Goal: Communication & Community: Participate in discussion

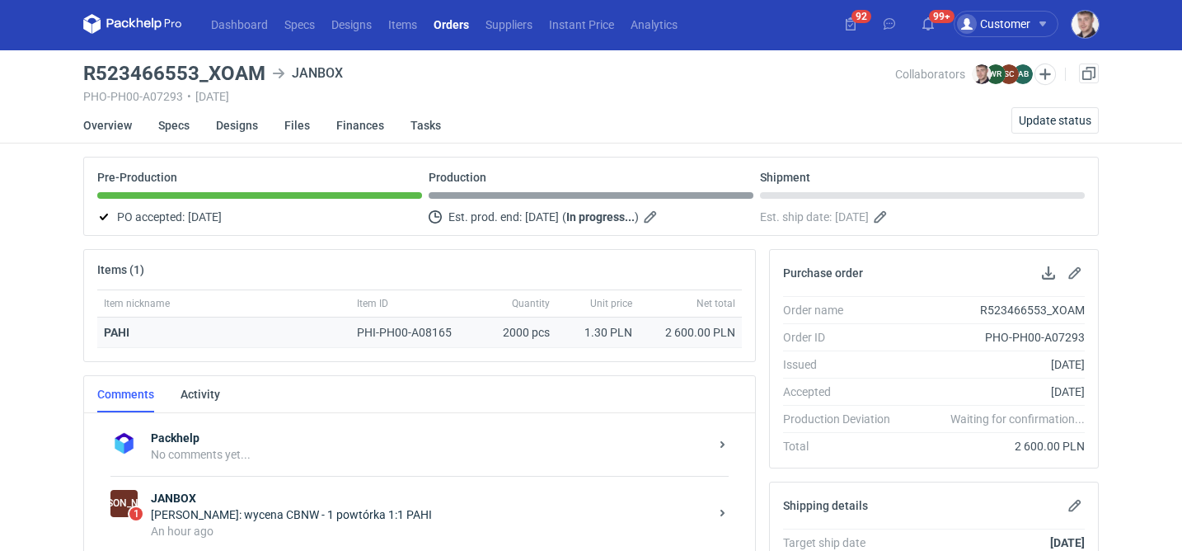
scroll to position [3, 0]
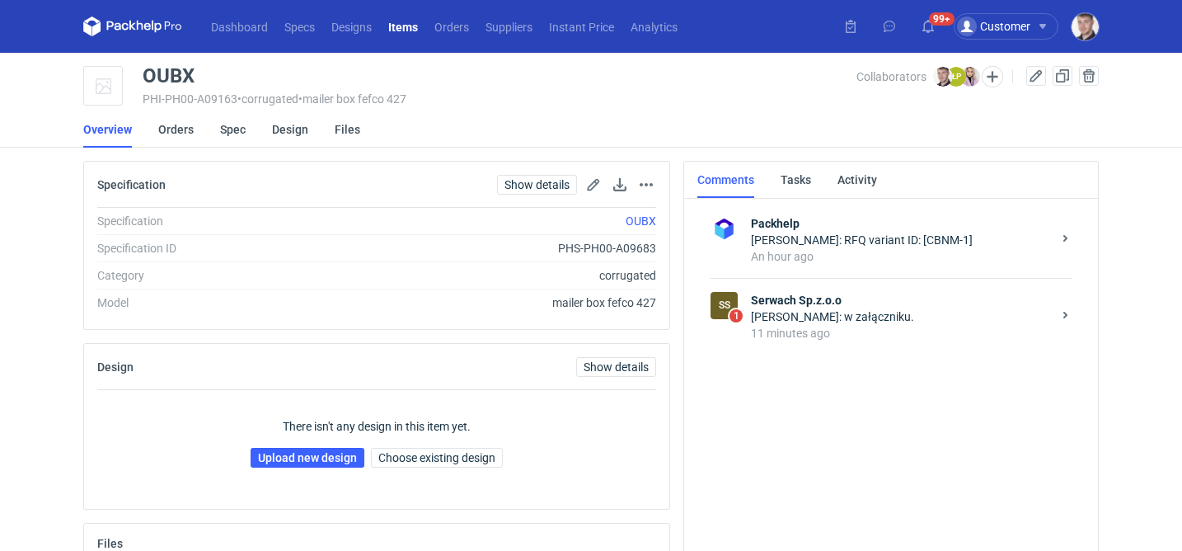
click at [786, 312] on div "Łukasz Postawa: w załączniku." at bounding box center [901, 316] width 301 height 16
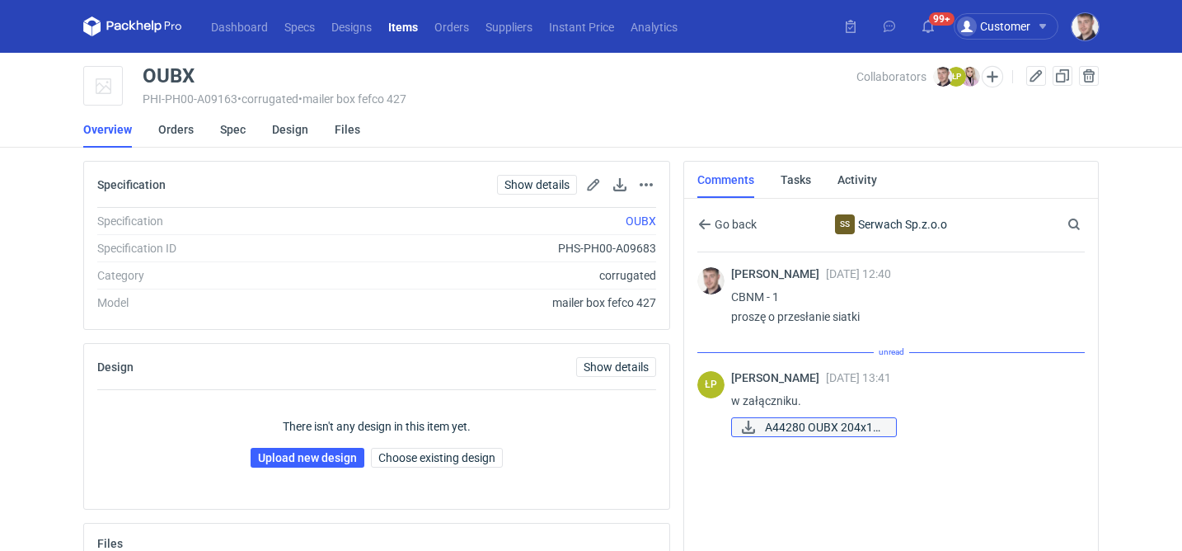
click at [811, 420] on span "A44280 OUBX 204x14..." at bounding box center [824, 427] width 118 height 18
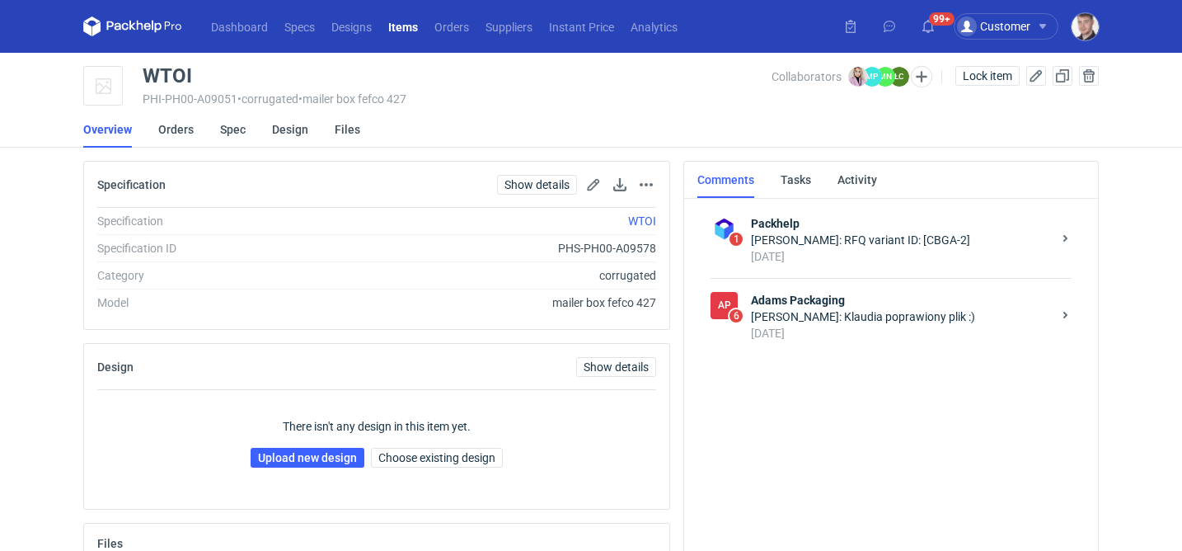
click at [891, 328] on div "11 days ago" at bounding box center [901, 333] width 301 height 16
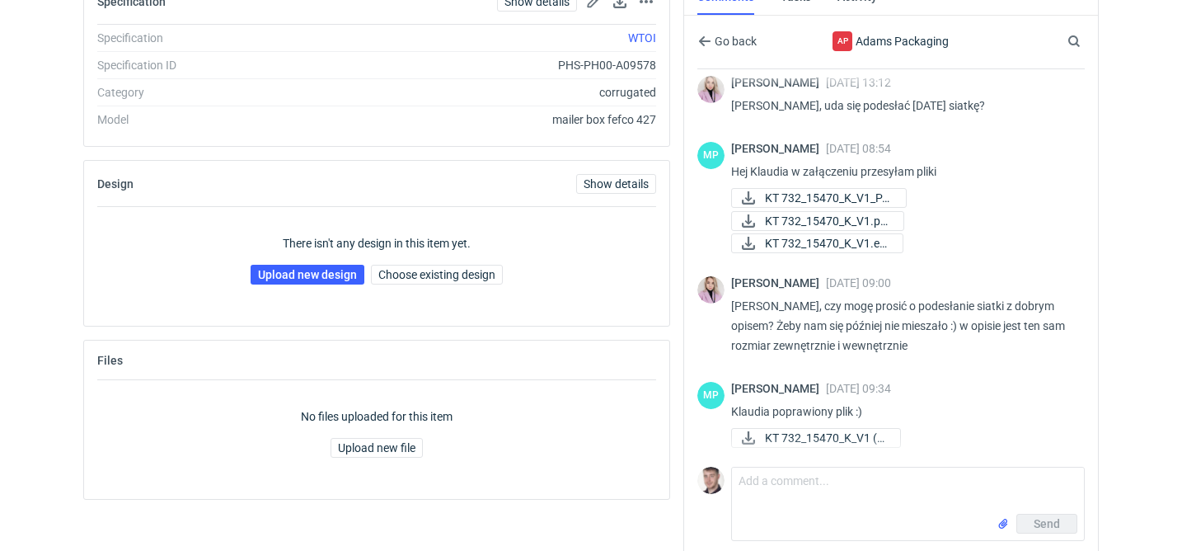
scroll to position [187, 0]
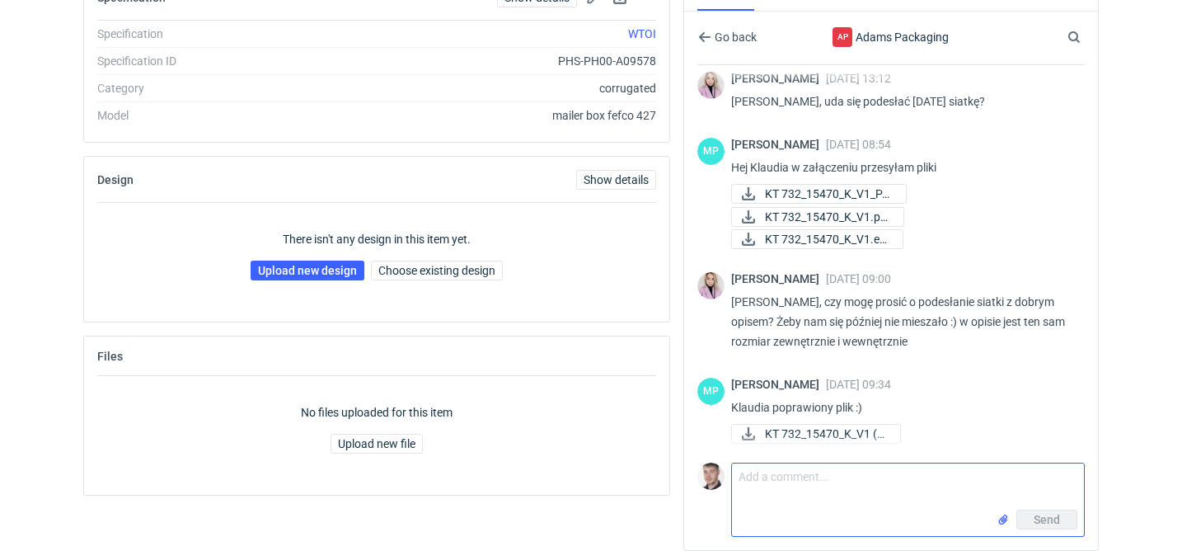
click at [1006, 524] on input "file" at bounding box center [1003, 519] width 13 height 17
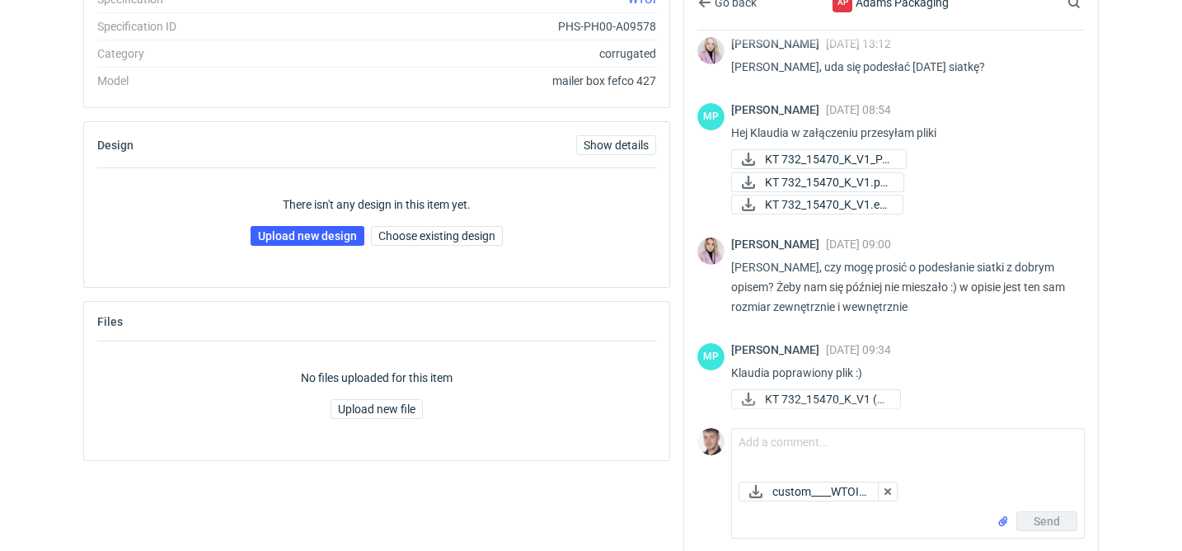
scroll to position [223, 0]
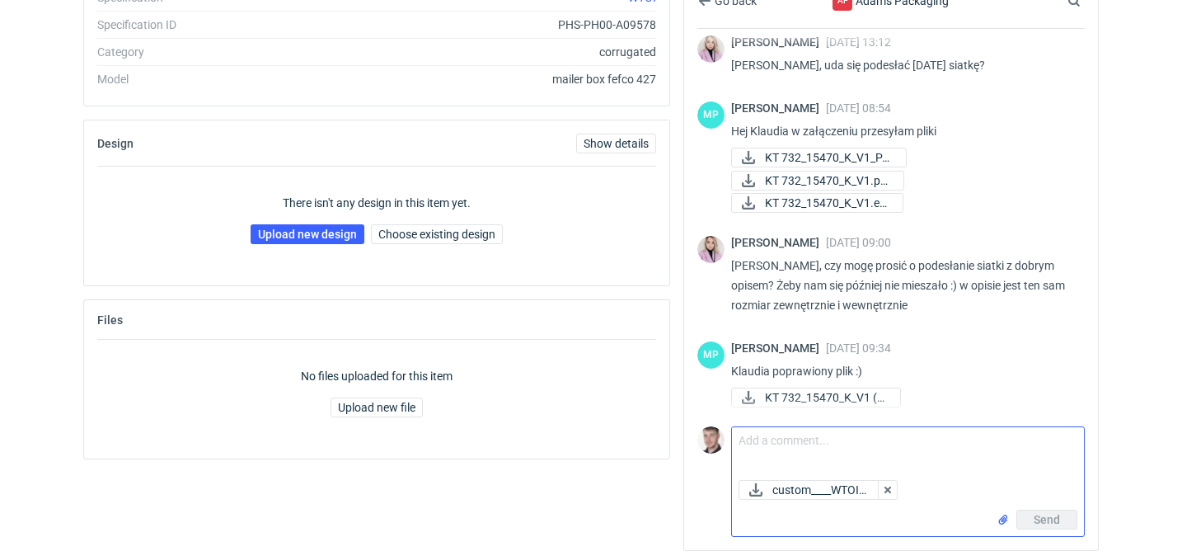
click at [795, 442] on textarea "Comment message" at bounding box center [908, 450] width 352 height 46
paste textarea "Czy vendor może potwierdzić że kod EAN w kontrze bedzie czytelny?"
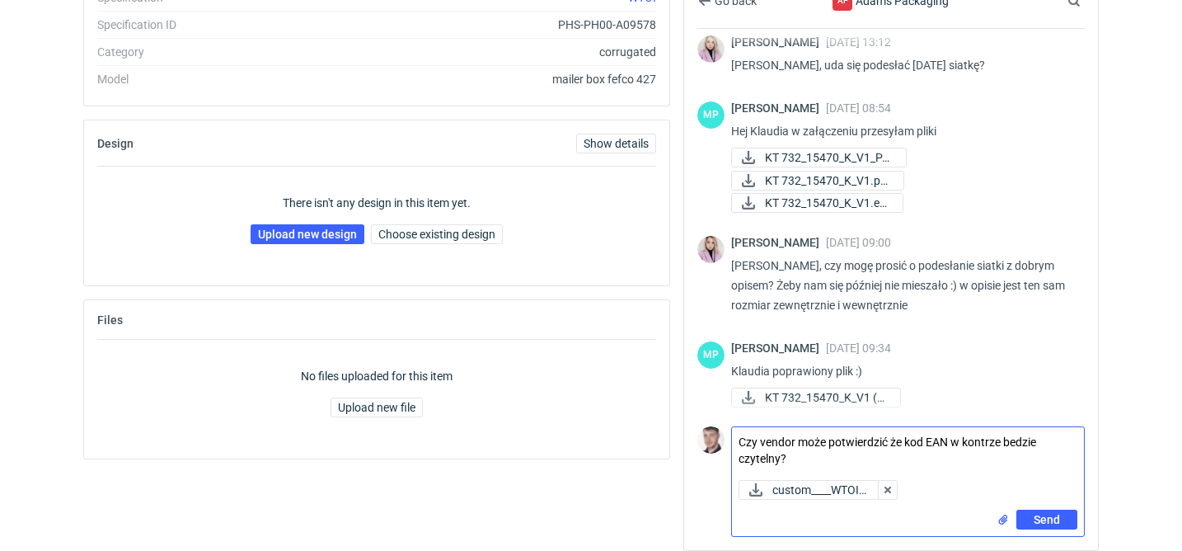
drag, startPoint x: 759, startPoint y: 441, endPoint x: 902, endPoint y: 438, distance: 142.7
click at [902, 438] on textarea "Czy vendor może potwierdzić że kod EAN w kontrze bedzie czytelny?" at bounding box center [908, 450] width 352 height 46
click at [972, 437] on textarea "Czy kod EAN w kontrze bedzie czytelny?" at bounding box center [908, 450] width 352 height 46
type textarea "Czy kod EAN w kontrze bedzie czytelny? czy musimy coś zmienić?"
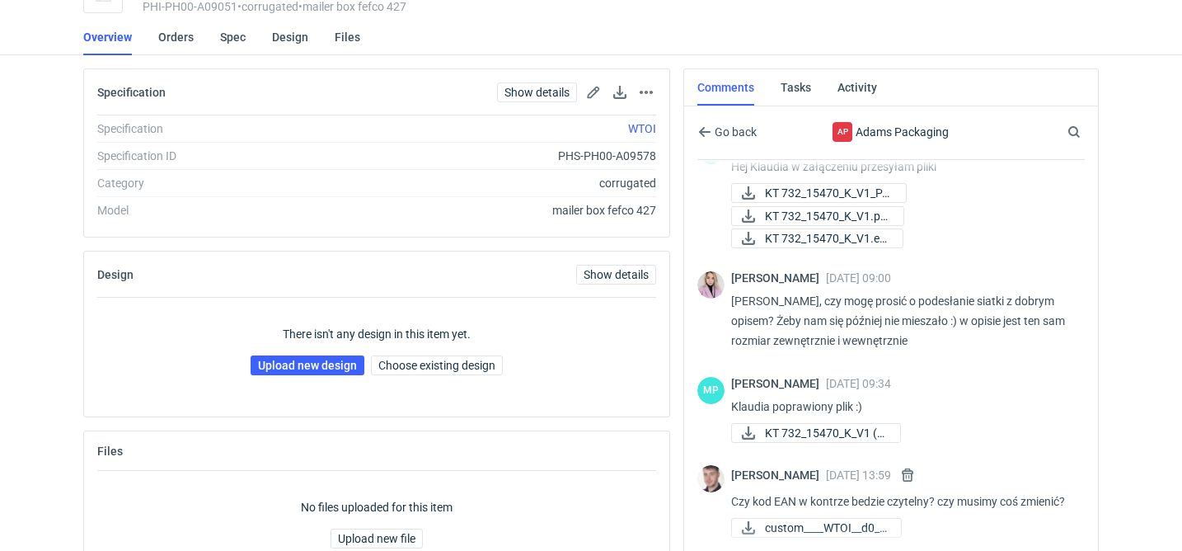
scroll to position [187, 0]
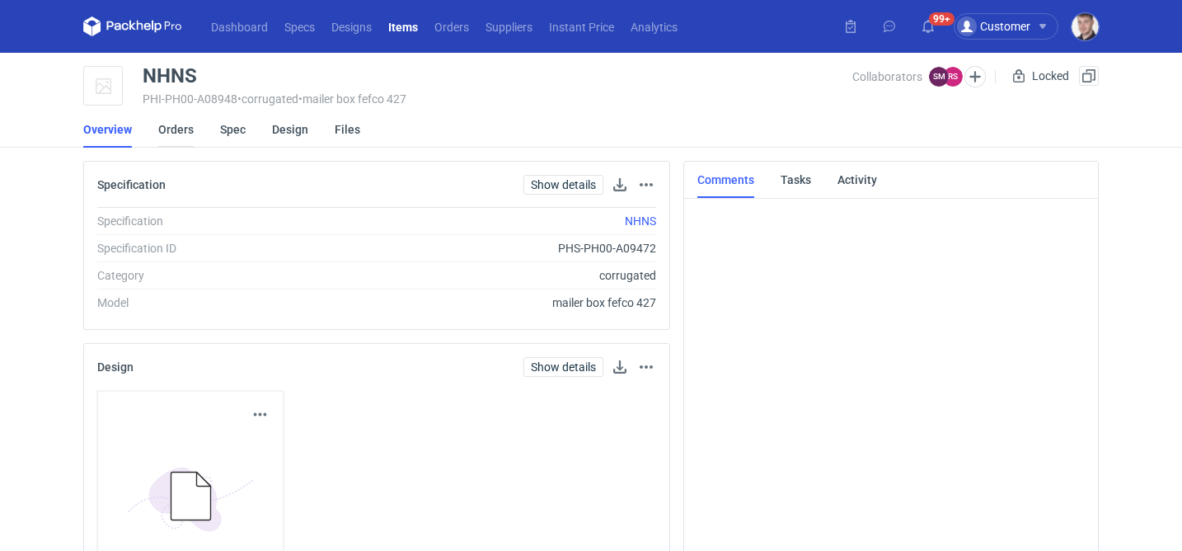
click at [184, 132] on link "Orders" at bounding box center [175, 129] width 35 height 36
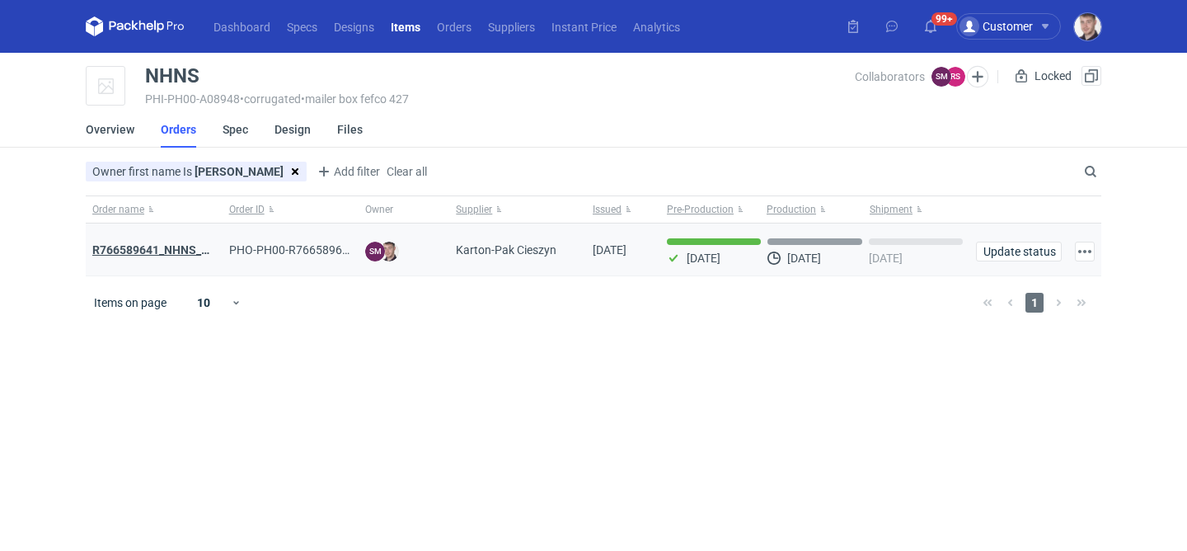
click at [200, 256] on strong "R766589641_NHNS_LUSD" at bounding box center [161, 249] width 138 height 13
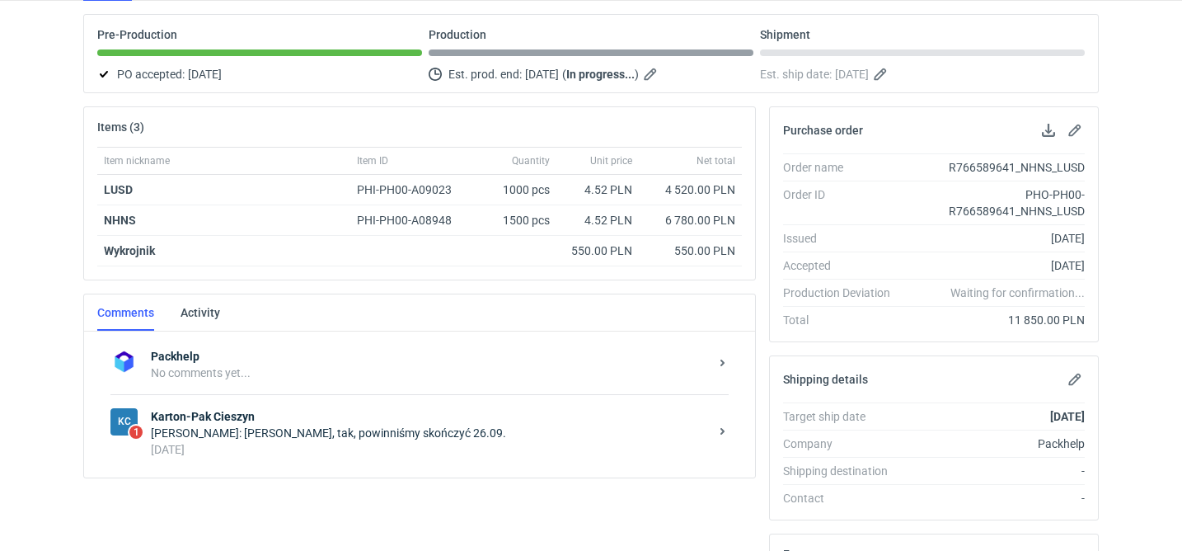
click at [438, 450] on div "14 days ago" at bounding box center [430, 449] width 558 height 16
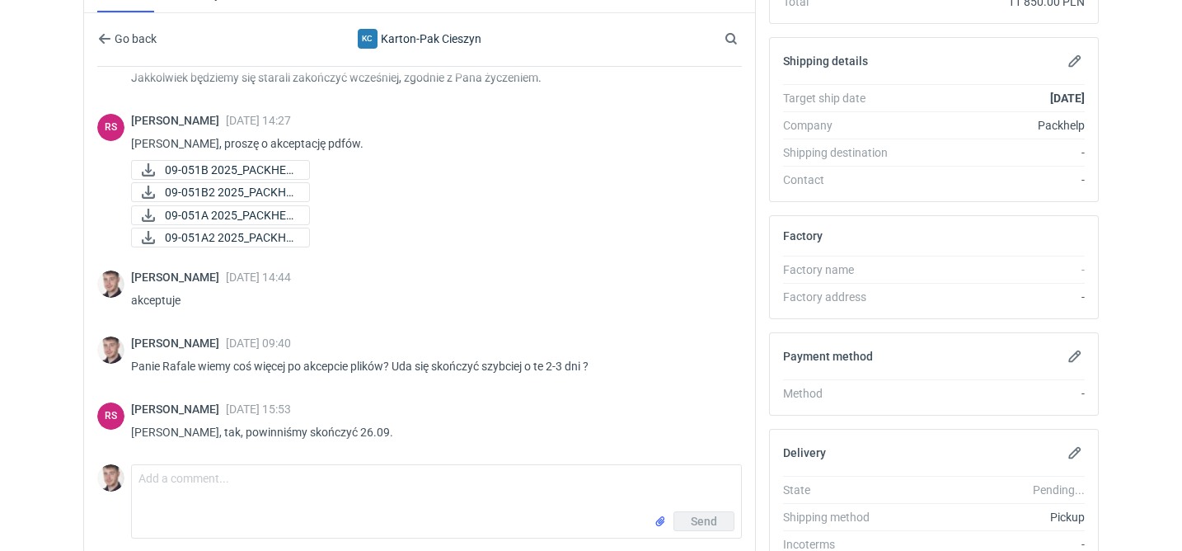
scroll to position [464, 0]
click at [417, 483] on textarea "Comment message" at bounding box center [436, 487] width 609 height 46
type textarea "i jak sytuacja Panie Rafale?"
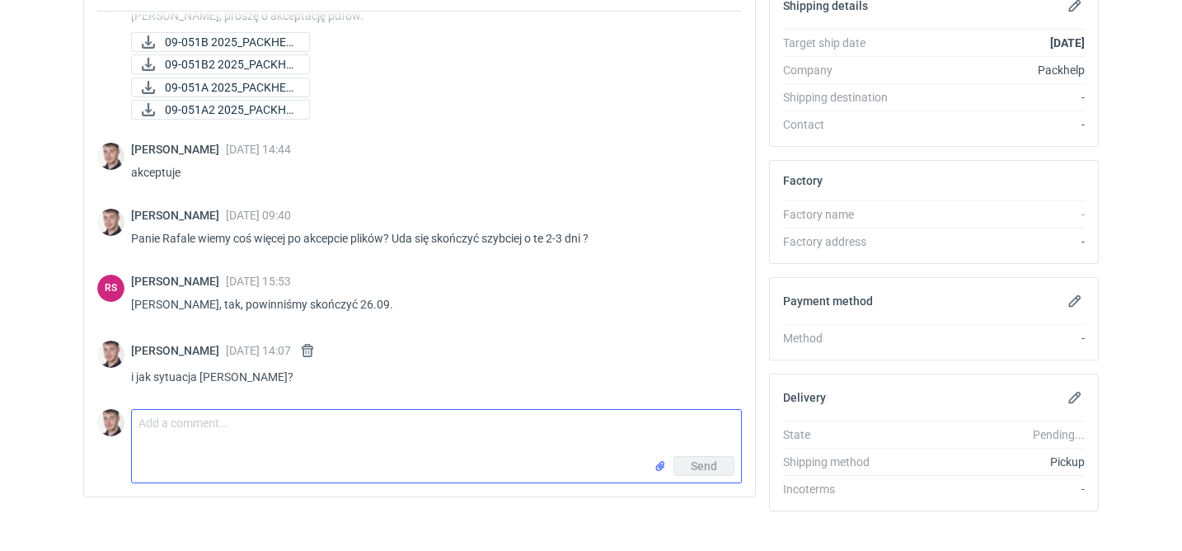
scroll to position [521, 0]
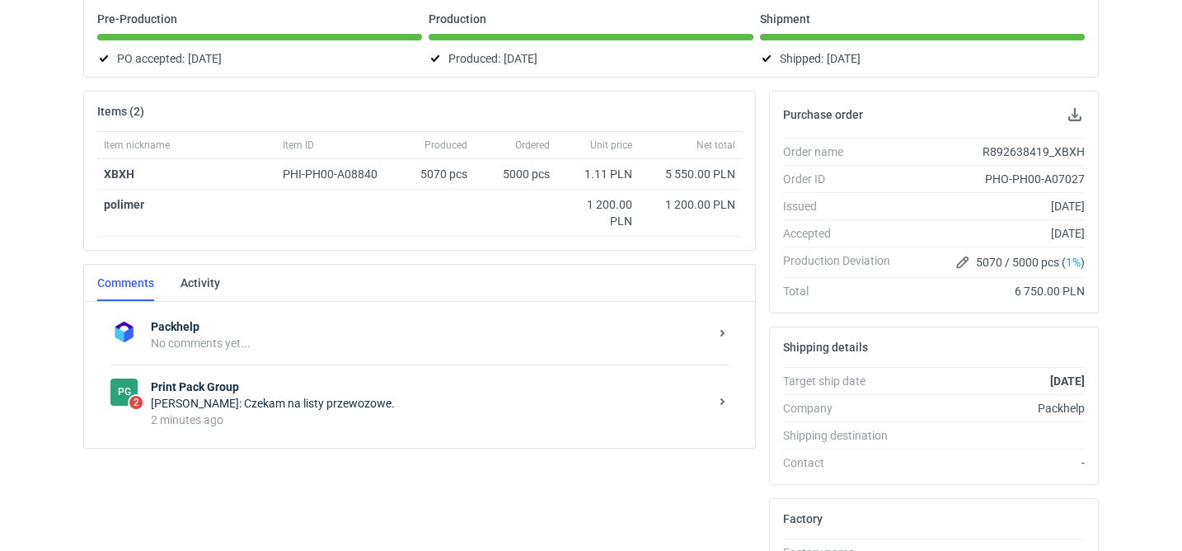
click at [364, 390] on strong "Print Pack Group" at bounding box center [430, 386] width 558 height 16
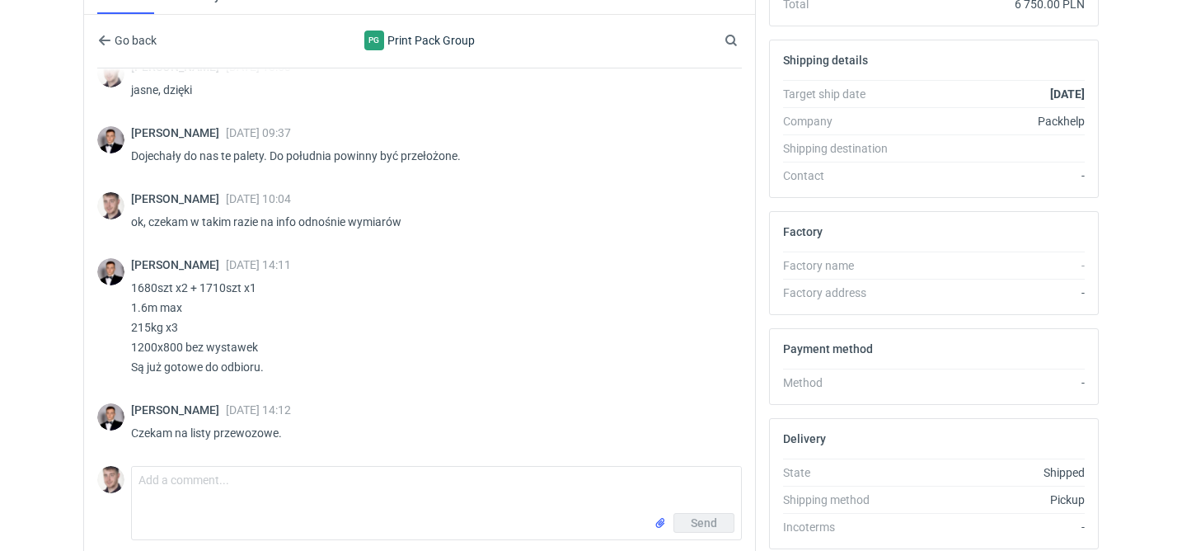
scroll to position [455, 0]
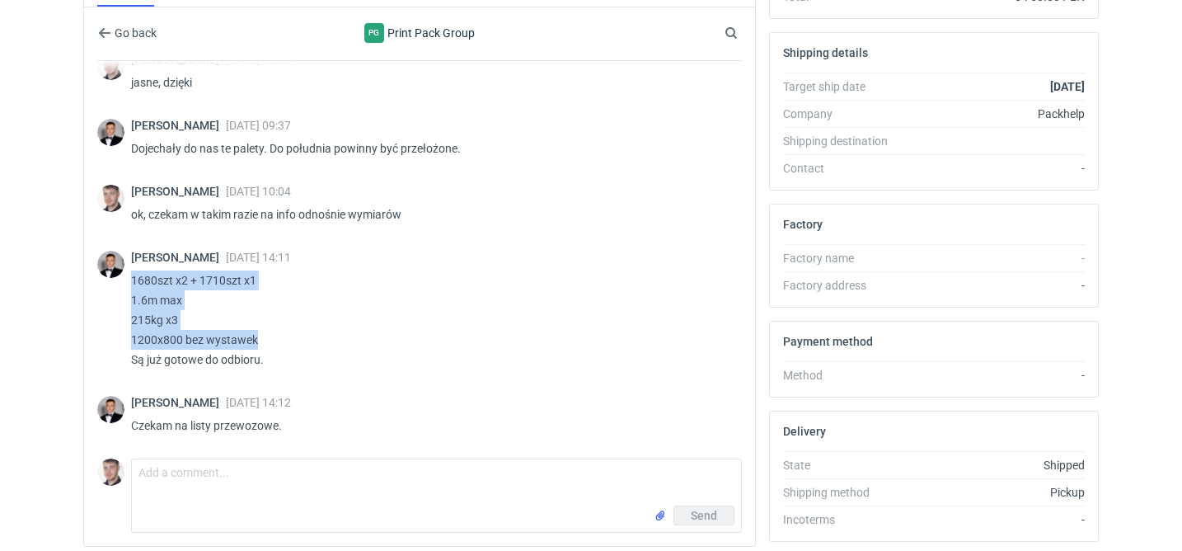
drag, startPoint x: 261, startPoint y: 336, endPoint x: 134, endPoint y: 279, distance: 139.9
click at [134, 279] on p "1680szt x2 + 1710szt x1 1.6m max 215kg x3 1200x800 bez wystawek Są już gotowe d…" at bounding box center [430, 319] width 598 height 99
copy p "1680szt x2 + 1710szt x1 1.6m max 215kg x3 1200x800 bez wystawek"
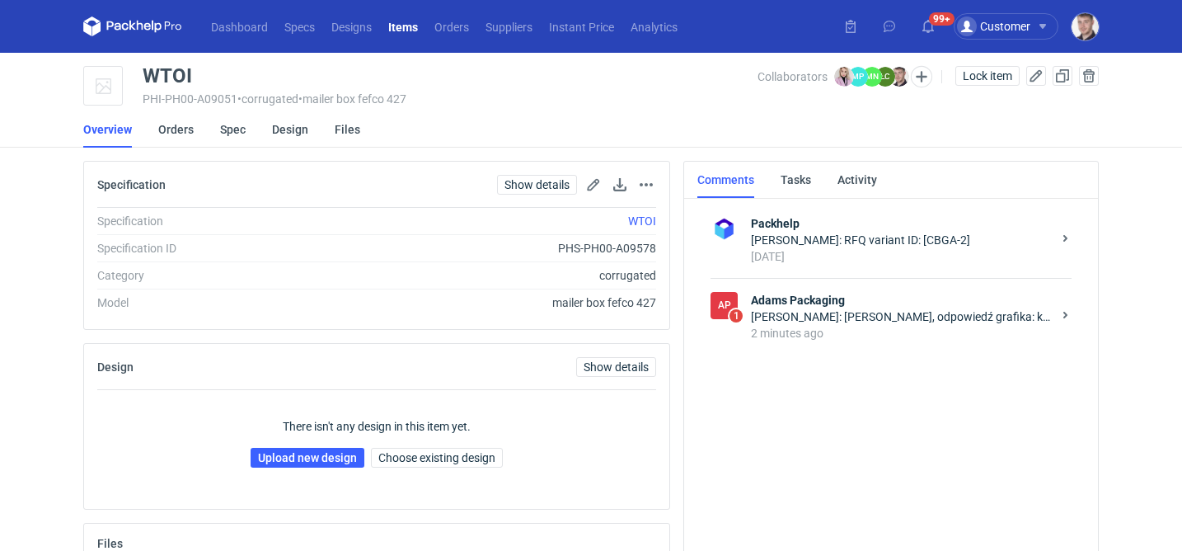
click at [869, 316] on div "[PERSON_NAME]: [PERSON_NAME], odpowiedź grafika: kod QR nie powinien być z biał…" at bounding box center [901, 316] width 301 height 16
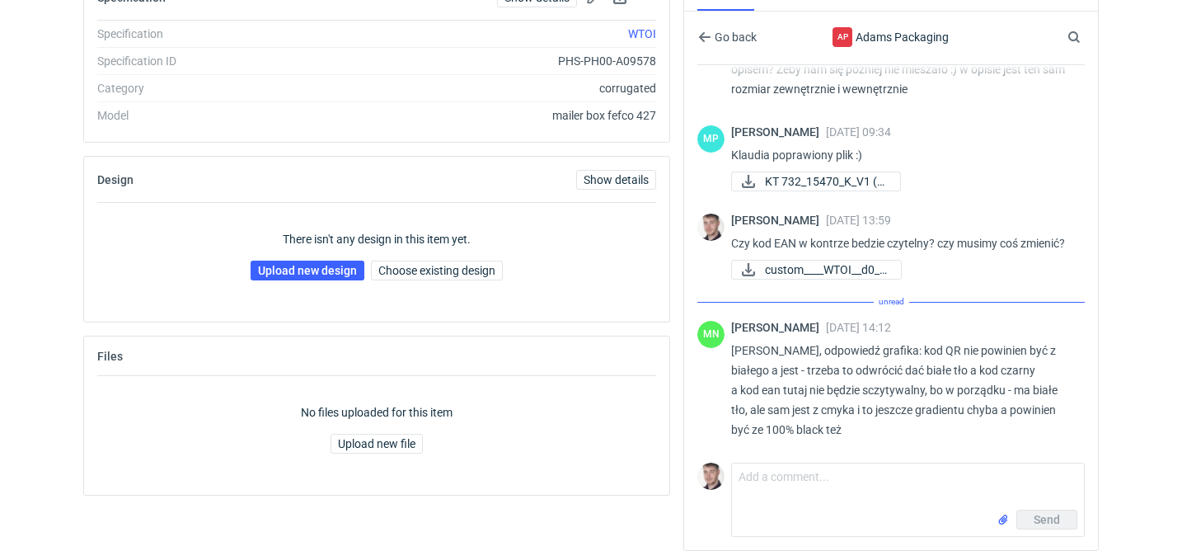
scroll to position [413, 0]
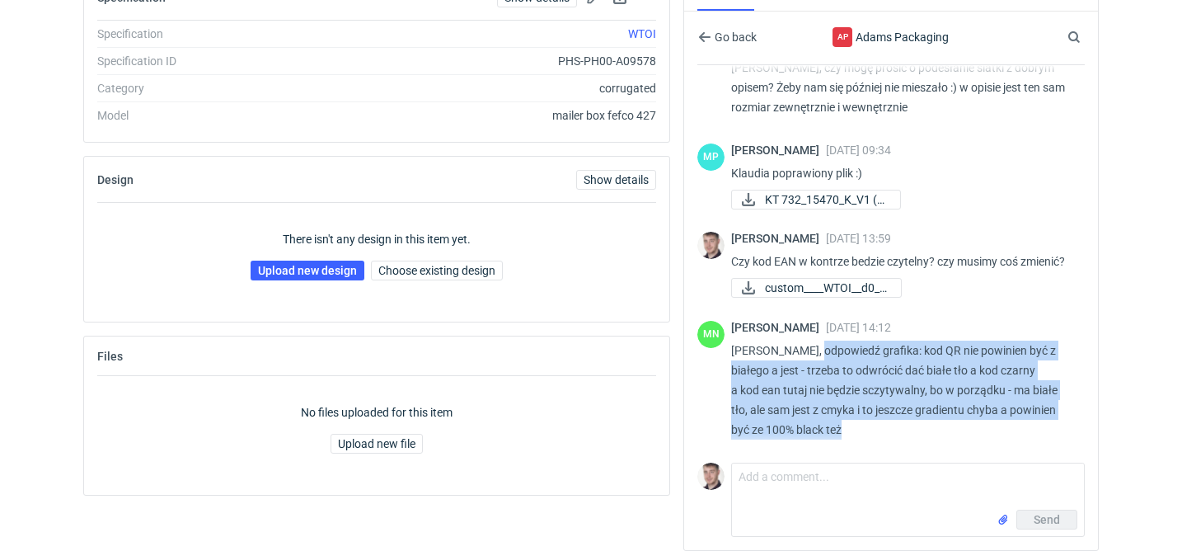
drag, startPoint x: 852, startPoint y: 428, endPoint x: 811, endPoint y: 354, distance: 84.9
click at [811, 354] on p "[PERSON_NAME], odpowiedź grafika: kod QR nie powinien być z białego a jest - tr…" at bounding box center [901, 389] width 340 height 99
copy p "odpowiedź grafika: kod QR nie powinien być z białego a jest - trzeba to odwróci…"
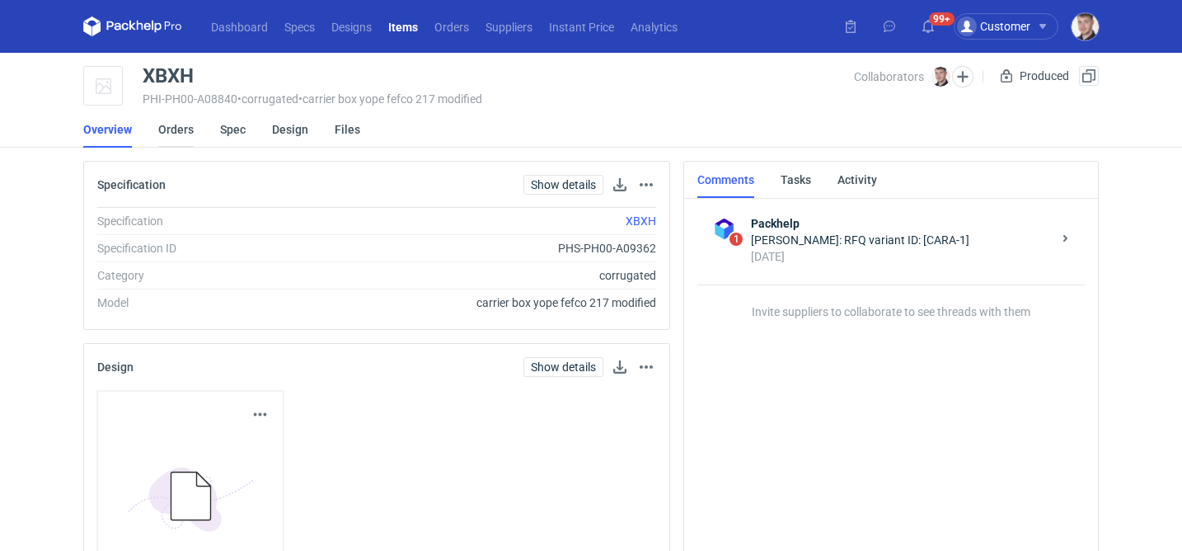
click at [181, 134] on link "Orders" at bounding box center [175, 129] width 35 height 36
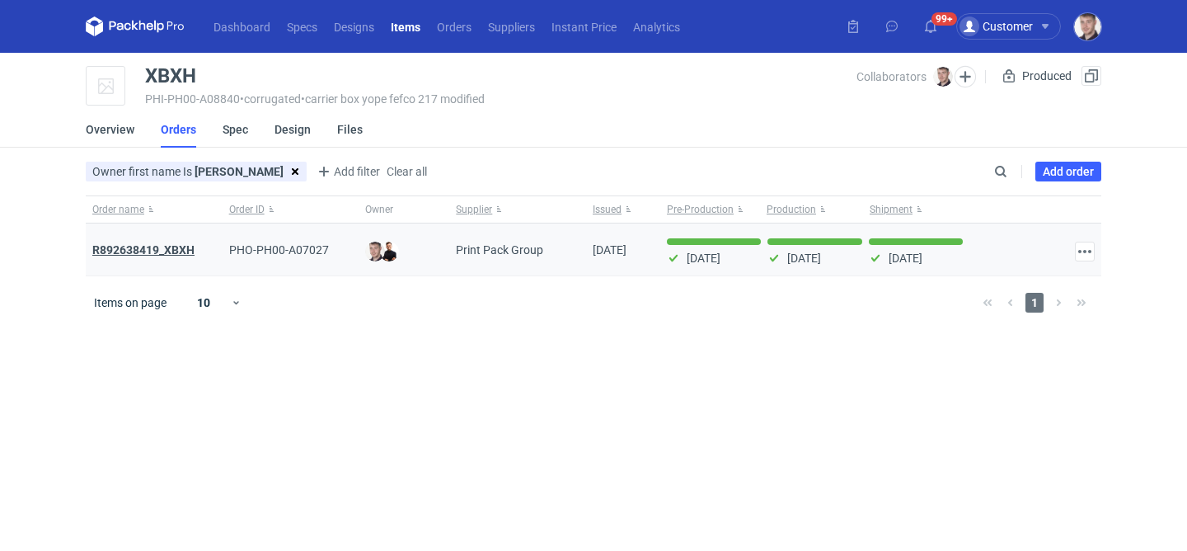
click at [179, 252] on strong "R892638419_XBXH" at bounding box center [143, 249] width 102 height 13
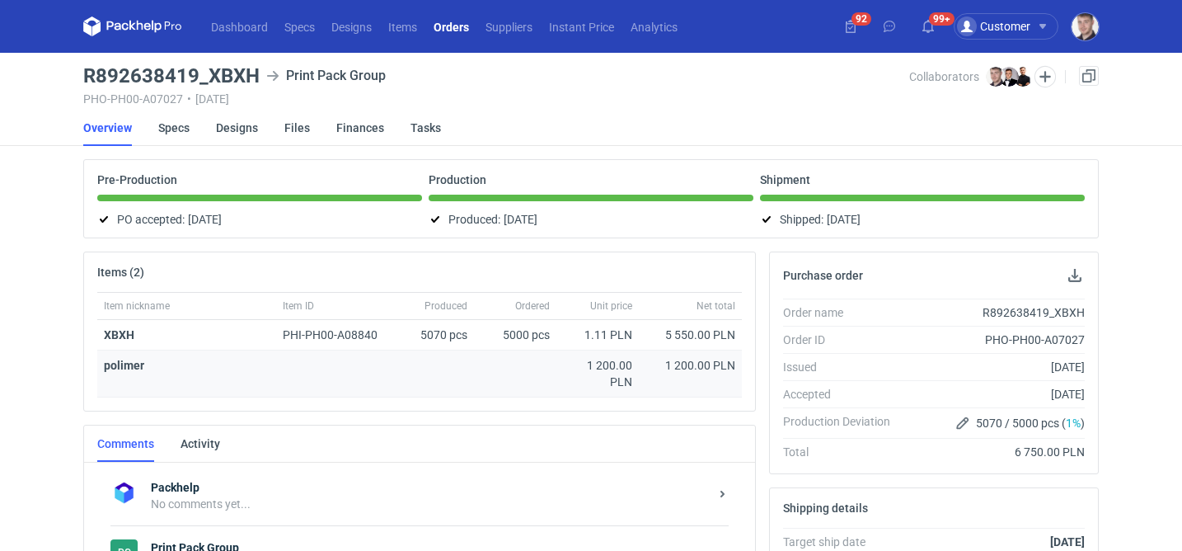
scroll to position [347, 0]
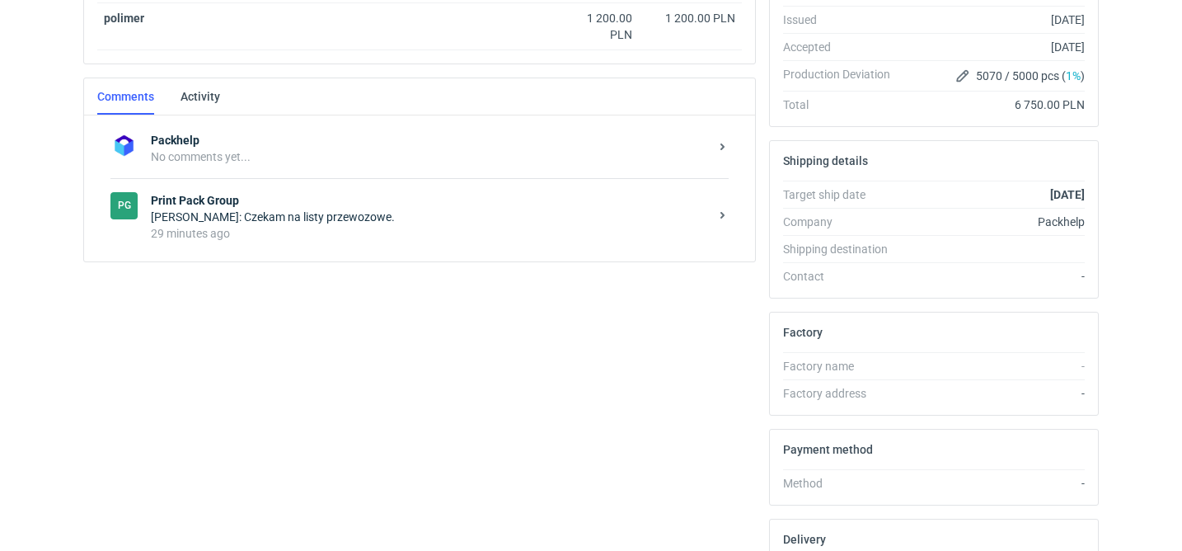
click at [326, 232] on div "29 minutes ago" at bounding box center [430, 233] width 558 height 16
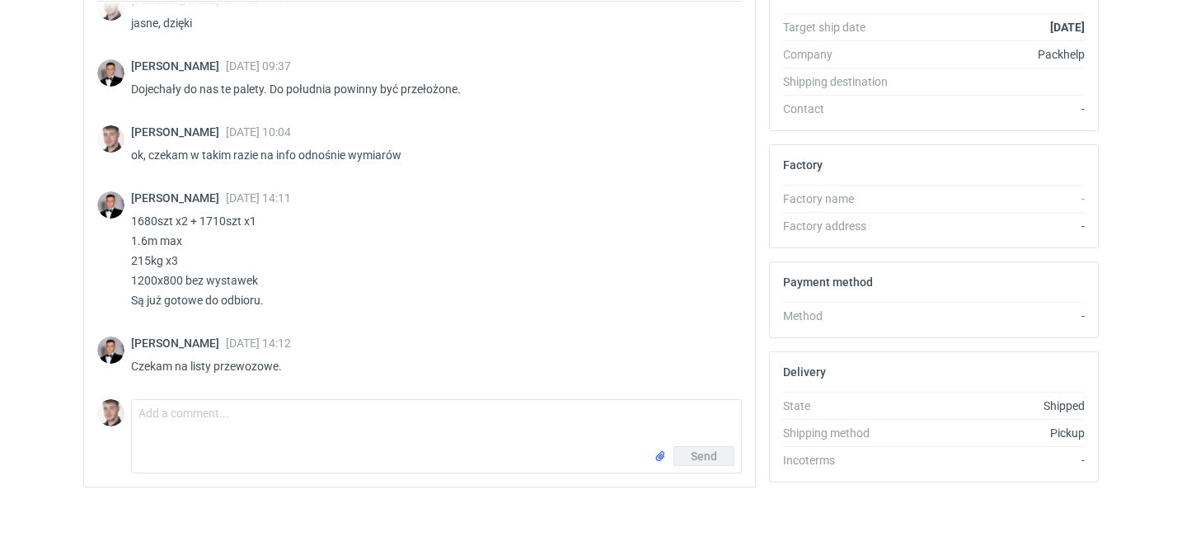
scroll to position [517, 0]
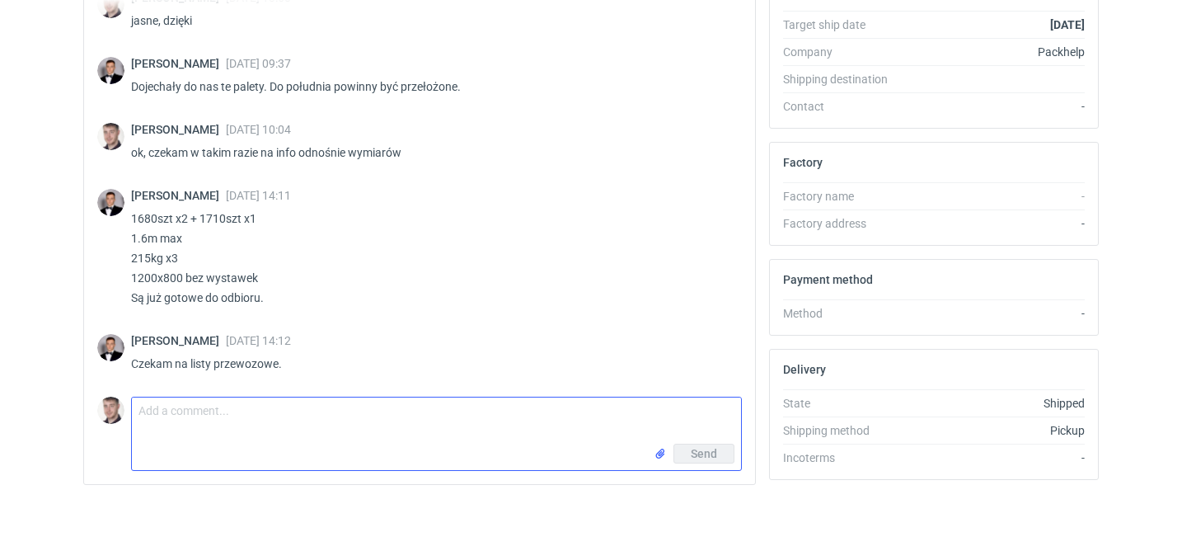
click at [235, 427] on textarea "Comment message" at bounding box center [436, 420] width 609 height 46
click at [655, 452] on input "file" at bounding box center [660, 453] width 13 height 17
click at [277, 413] on textarea "etykiety" at bounding box center [436, 420] width 609 height 46
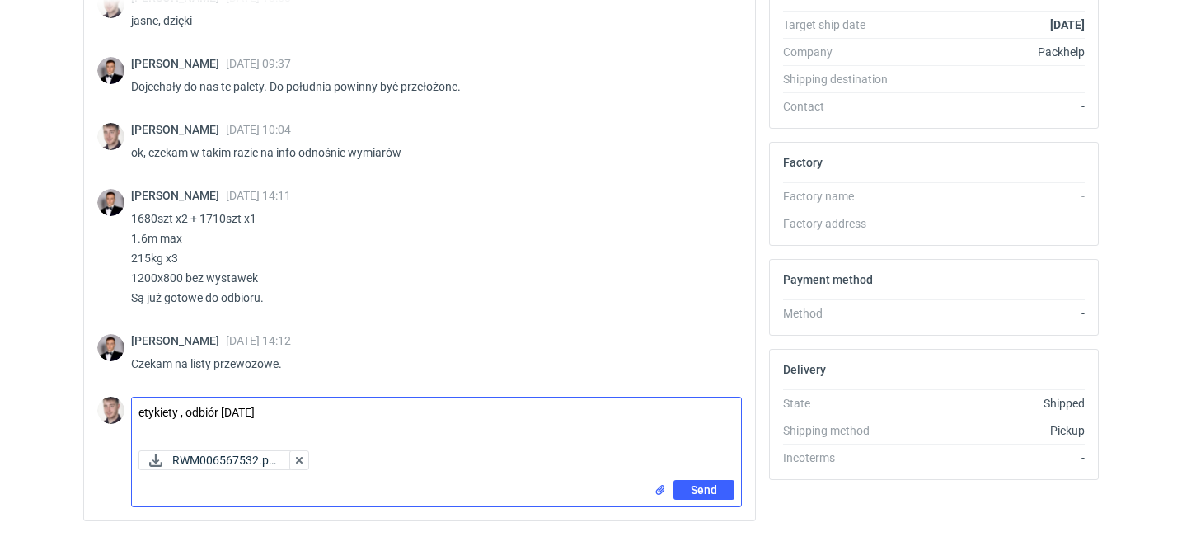
type textarea "etykiety , odbiór [DATE]"
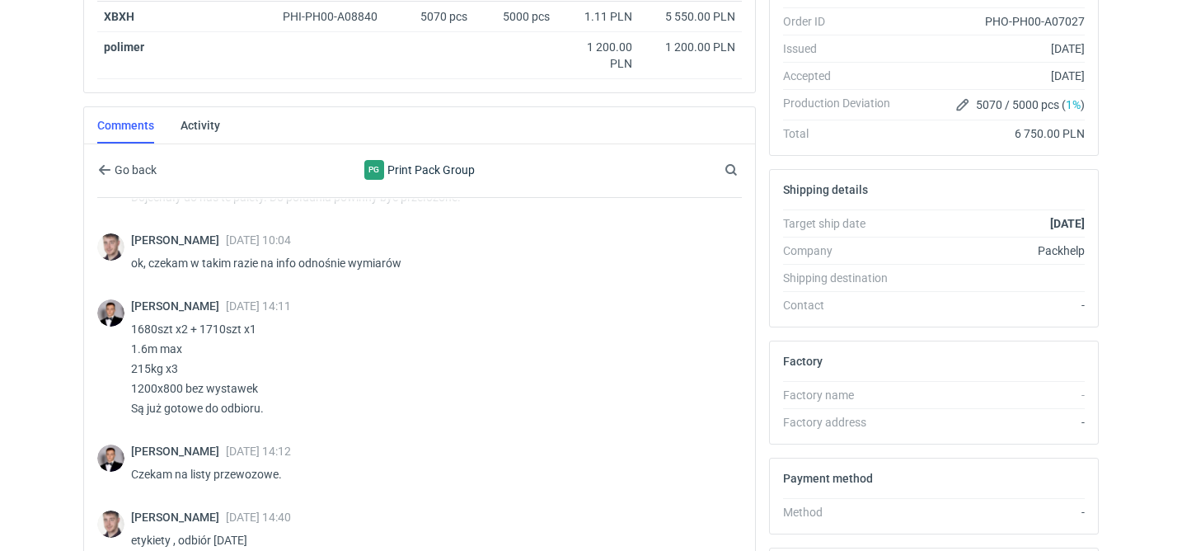
scroll to position [0, 0]
